Goal: Transaction & Acquisition: Purchase product/service

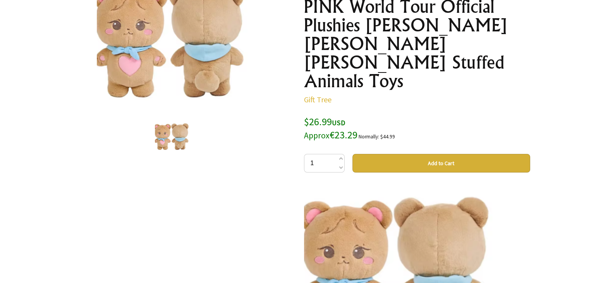
scroll to position [127, 0]
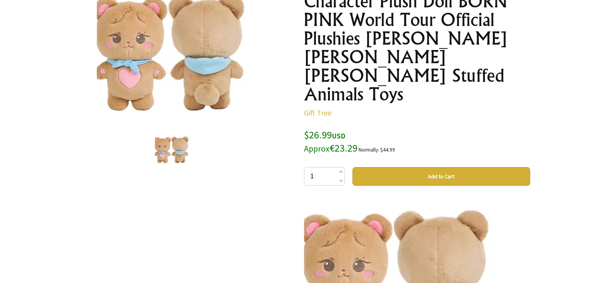
click at [199, 78] on div at bounding box center [172, 48] width 226 height 151
click at [97, 42] on img at bounding box center [172, 48] width 151 height 129
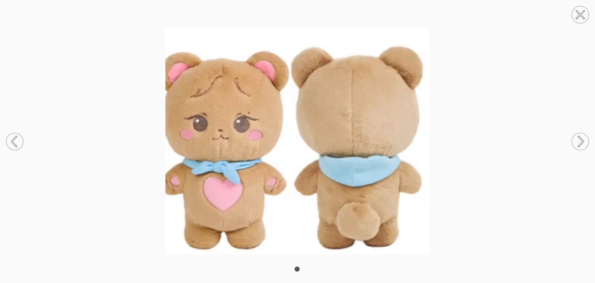
click at [5, 32] on img at bounding box center [297, 141] width 595 height 226
click at [582, 140] on icon at bounding box center [581, 141] width 5 height 10
click at [584, 11] on icon at bounding box center [580, 15] width 8 height 8
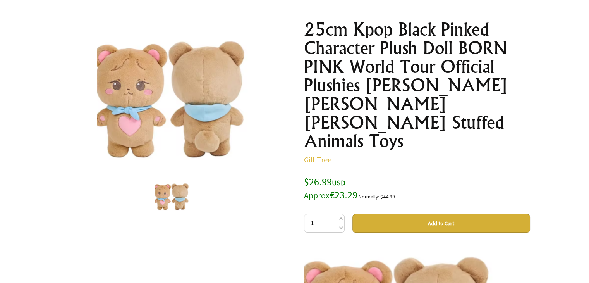
scroll to position [74, 0]
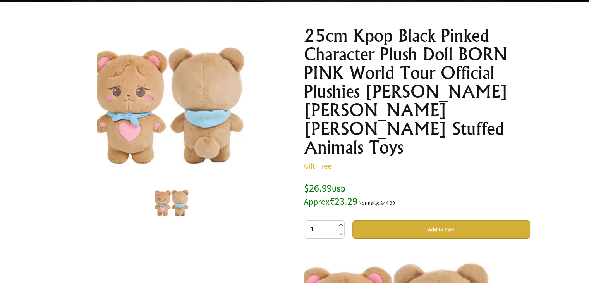
click at [339, 221] on span at bounding box center [340, 225] width 4 height 9
type input "4"
click at [400, 220] on button "Add to Cart" at bounding box center [441, 229] width 178 height 19
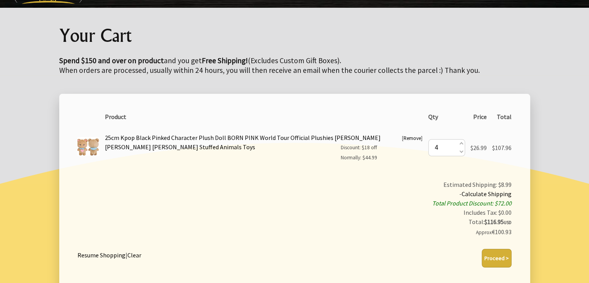
scroll to position [69, 0]
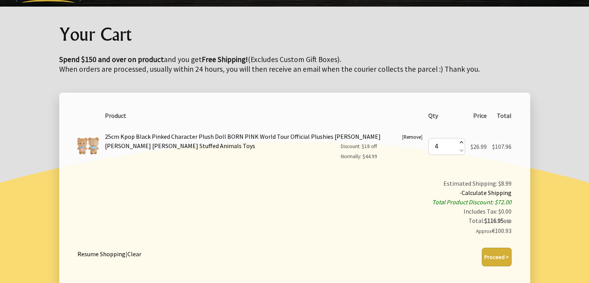
click at [460, 141] on span at bounding box center [461, 143] width 4 height 9
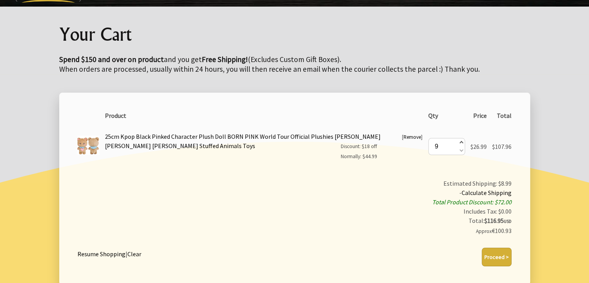
click at [460, 141] on span at bounding box center [461, 143] width 4 height 9
type input "11"
click at [460, 151] on span at bounding box center [461, 150] width 4 height 9
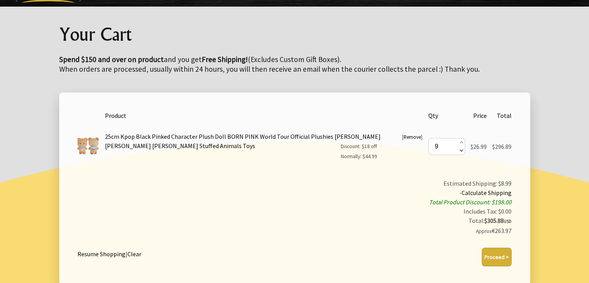
click at [460, 151] on span at bounding box center [461, 150] width 4 height 9
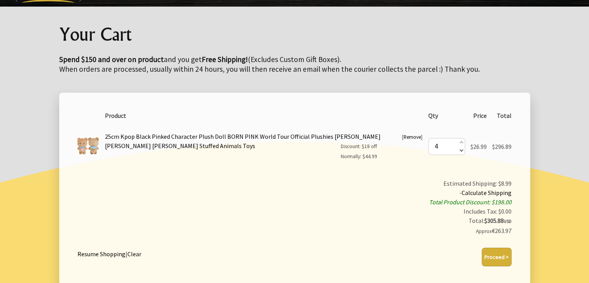
click at [460, 151] on span at bounding box center [461, 150] width 4 height 9
type input "0"
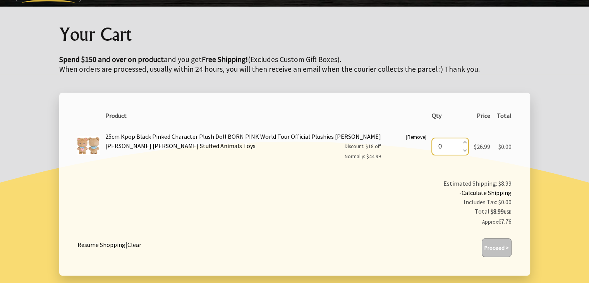
click at [465, 143] on input "0" at bounding box center [450, 146] width 37 height 17
type input "1"
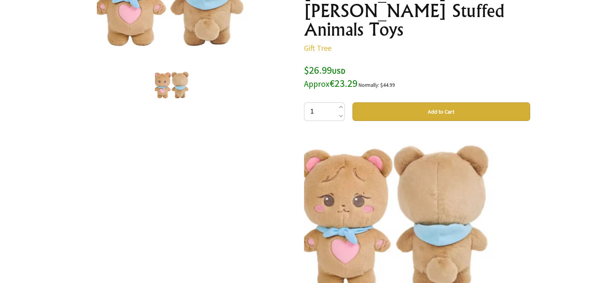
scroll to position [198, 0]
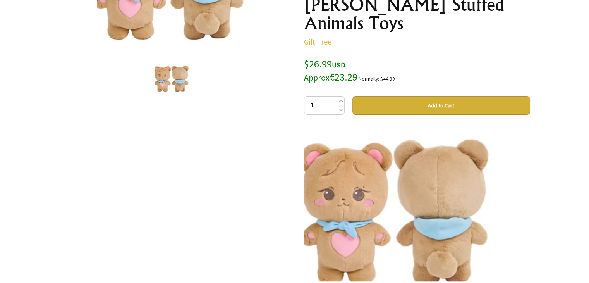
click at [155, 69] on img at bounding box center [172, 77] width 34 height 29
click at [155, 64] on img at bounding box center [172, 77] width 34 height 29
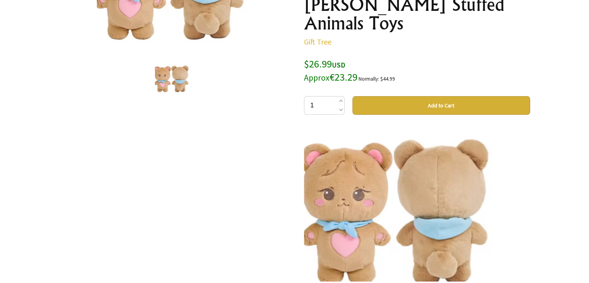
click at [155, 64] on img at bounding box center [172, 77] width 34 height 29
